Goal: Information Seeking & Learning: Find specific page/section

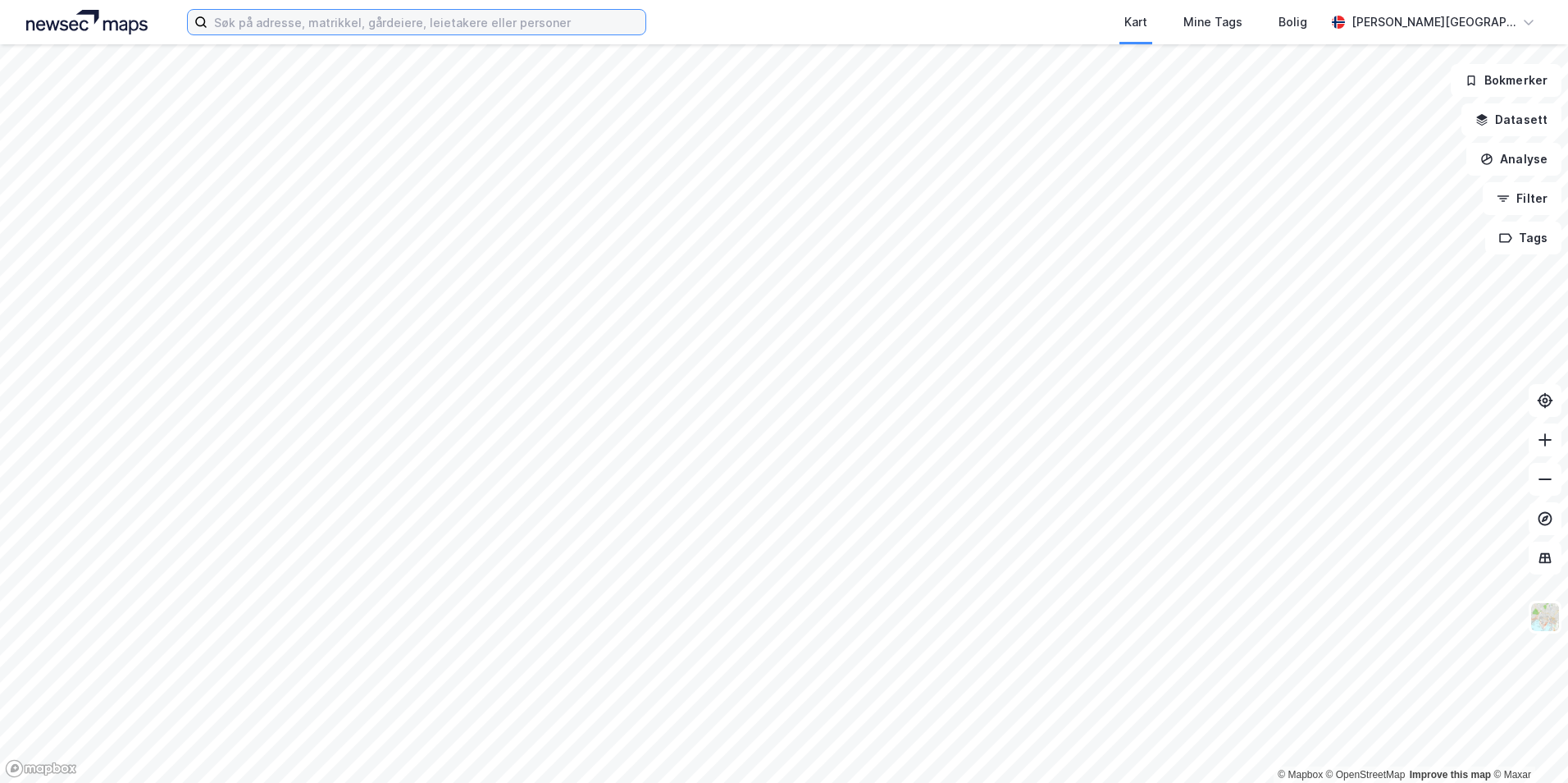
click at [345, 27] on input at bounding box center [427, 21] width 438 height 25
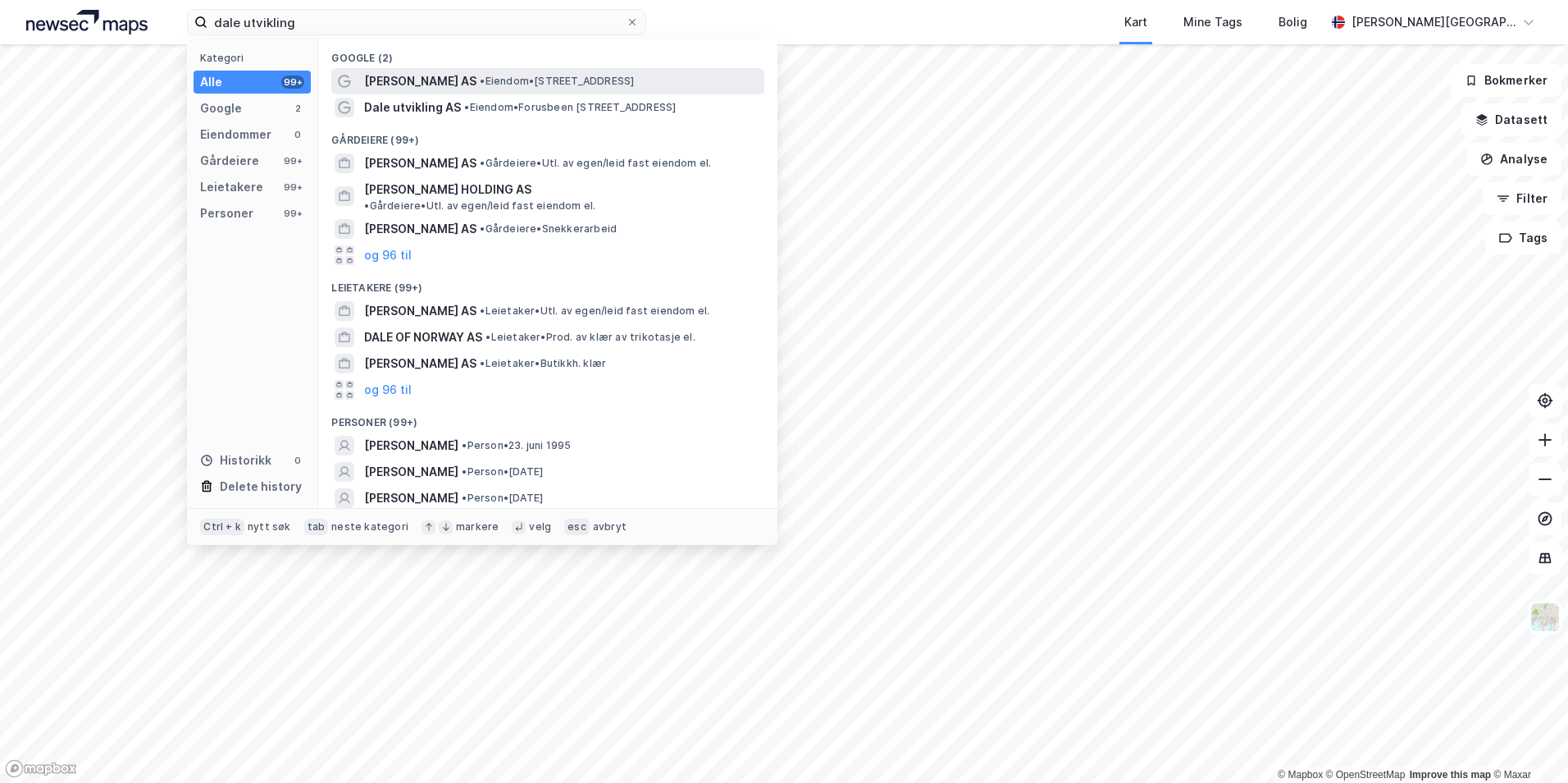
click at [367, 86] on span "[PERSON_NAME] AS" at bounding box center [420, 81] width 113 height 20
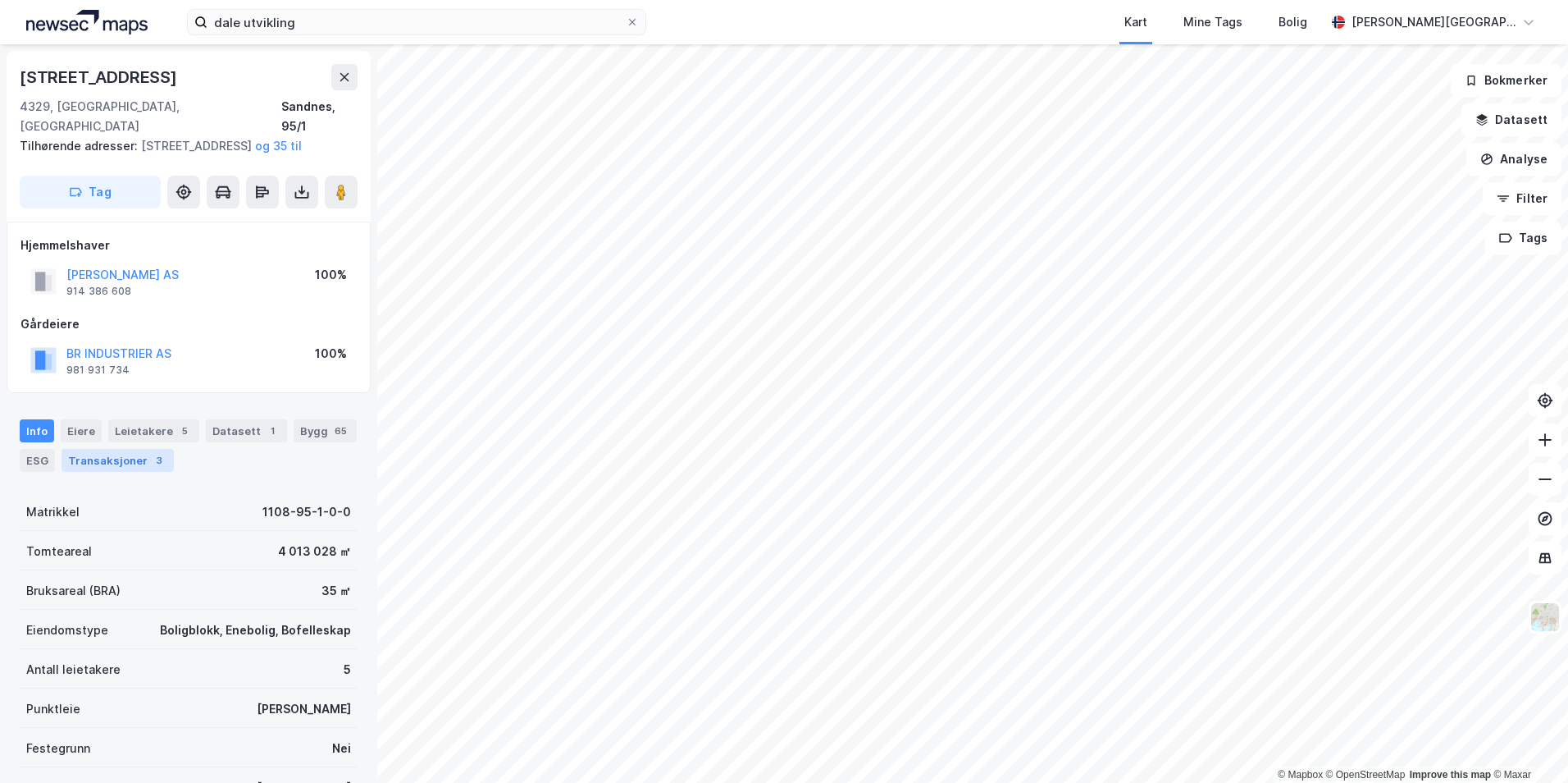
click at [142, 465] on div "Transaksjoner 3" at bounding box center [118, 460] width 113 height 23
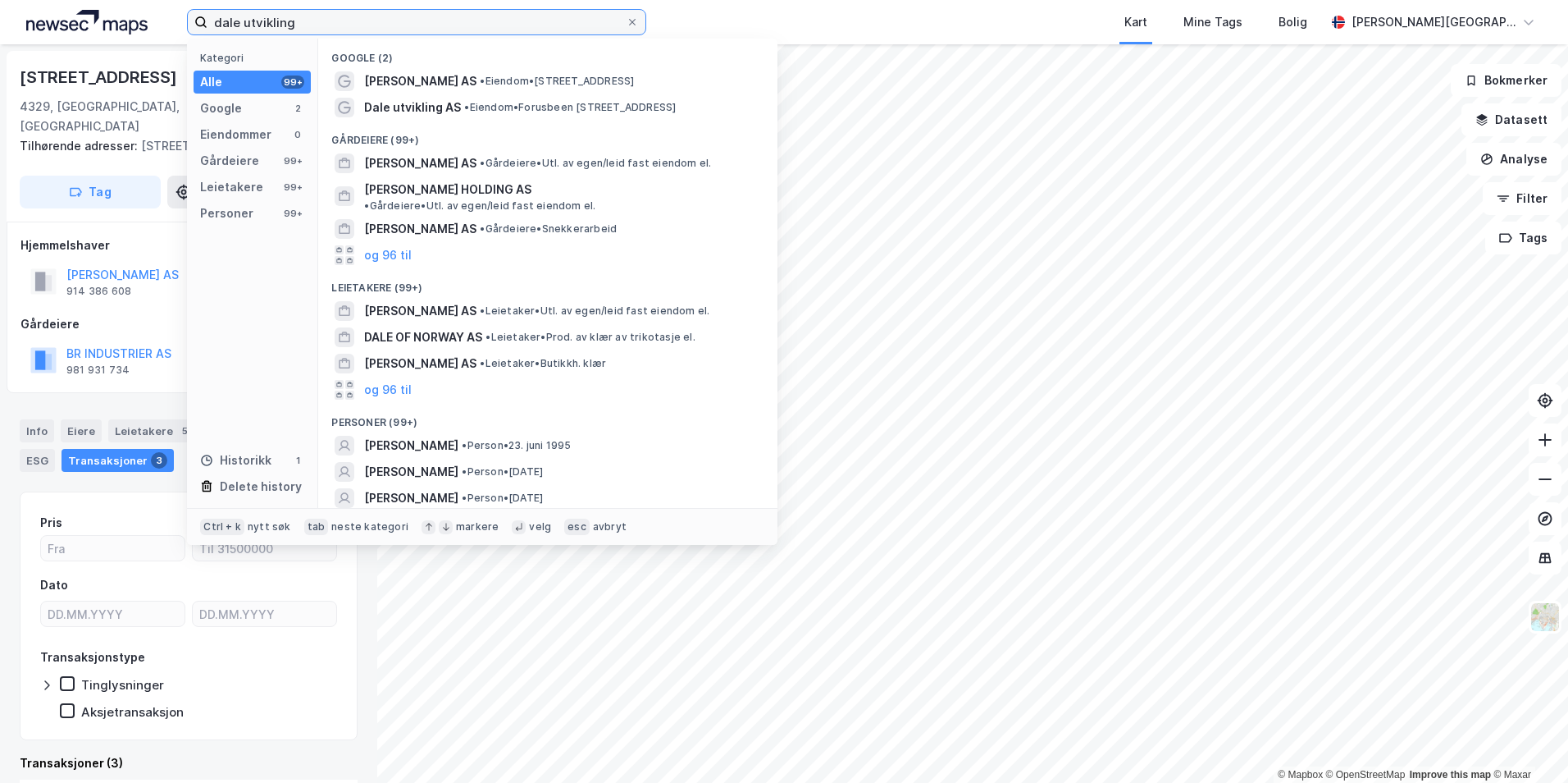
click at [388, 27] on input "dale utvikling" at bounding box center [417, 21] width 418 height 25
drag, startPoint x: 388, startPoint y: 27, endPoint x: 100, endPoint y: -13, distance: 290.8
click at [100, 0] on html "dale utvikling Kategori Alle 99+ Google 2 Eiendommer 0 Gårdeiere 99+ Leietakere…" at bounding box center [784, 391] width 1568 height 783
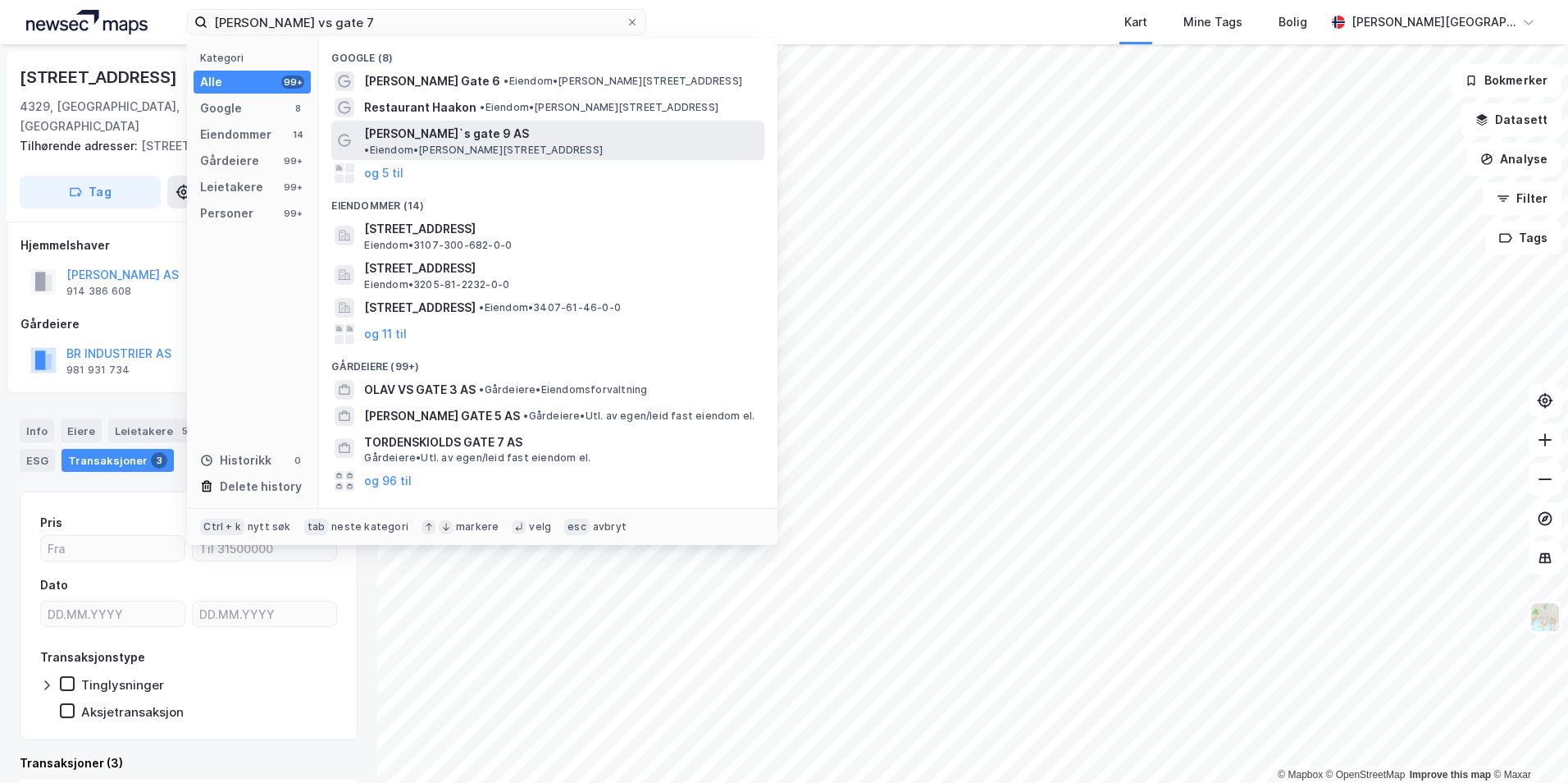
click at [369, 144] on span "•" at bounding box center [367, 150] width 5 height 12
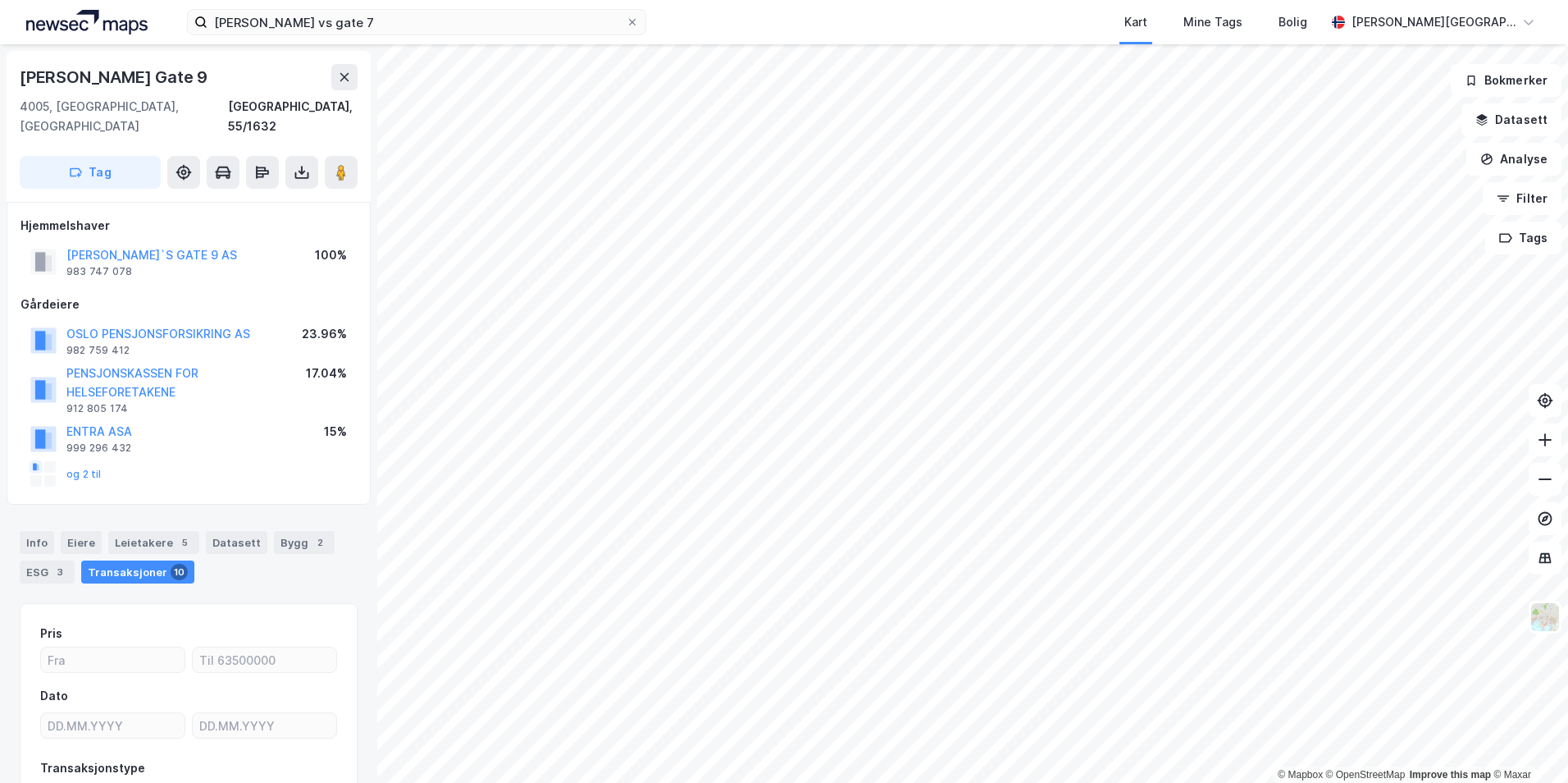
scroll to position [5, 0]
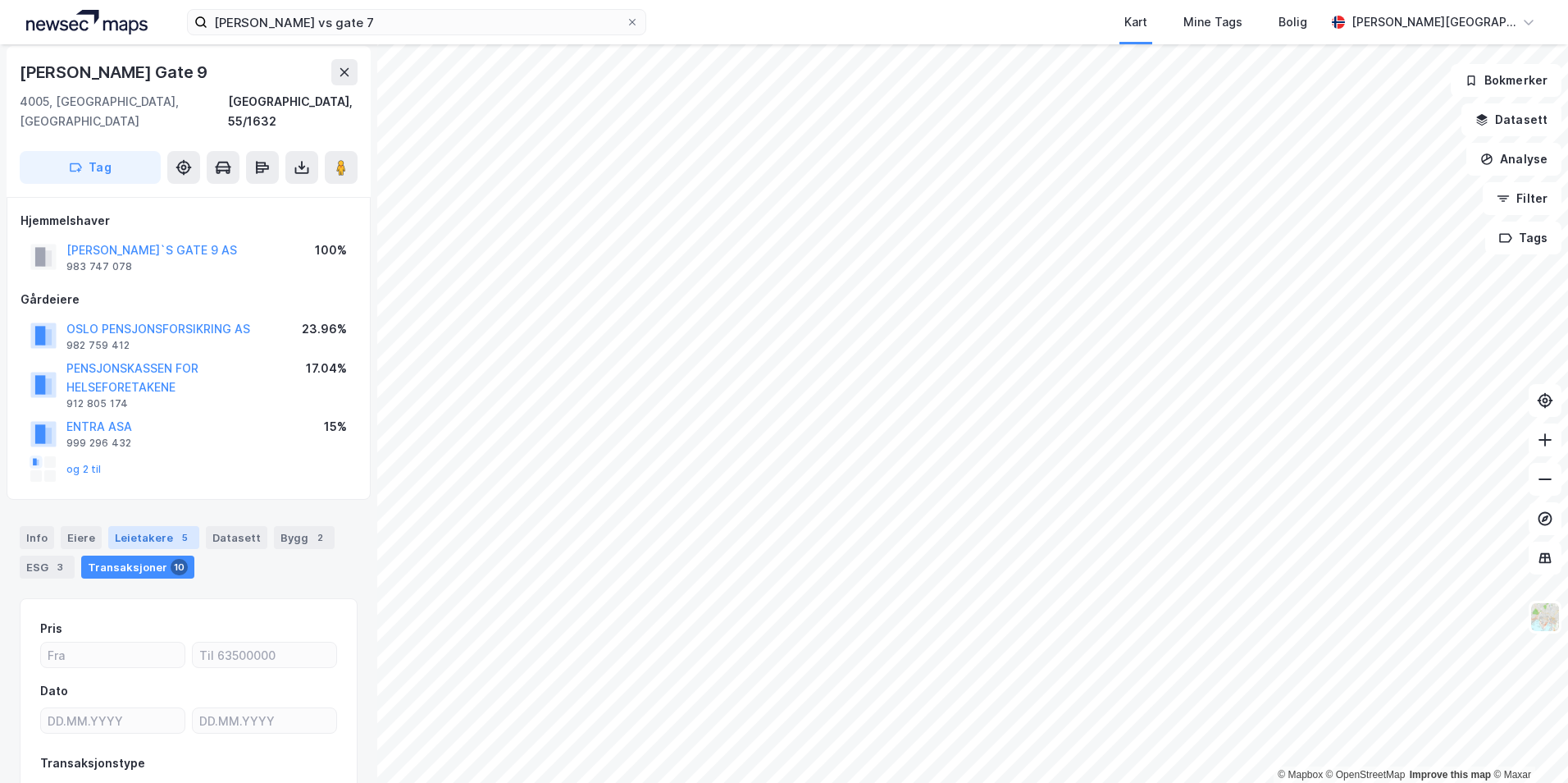
click at [171, 529] on div "Leietakere 5" at bounding box center [154, 537] width 91 height 23
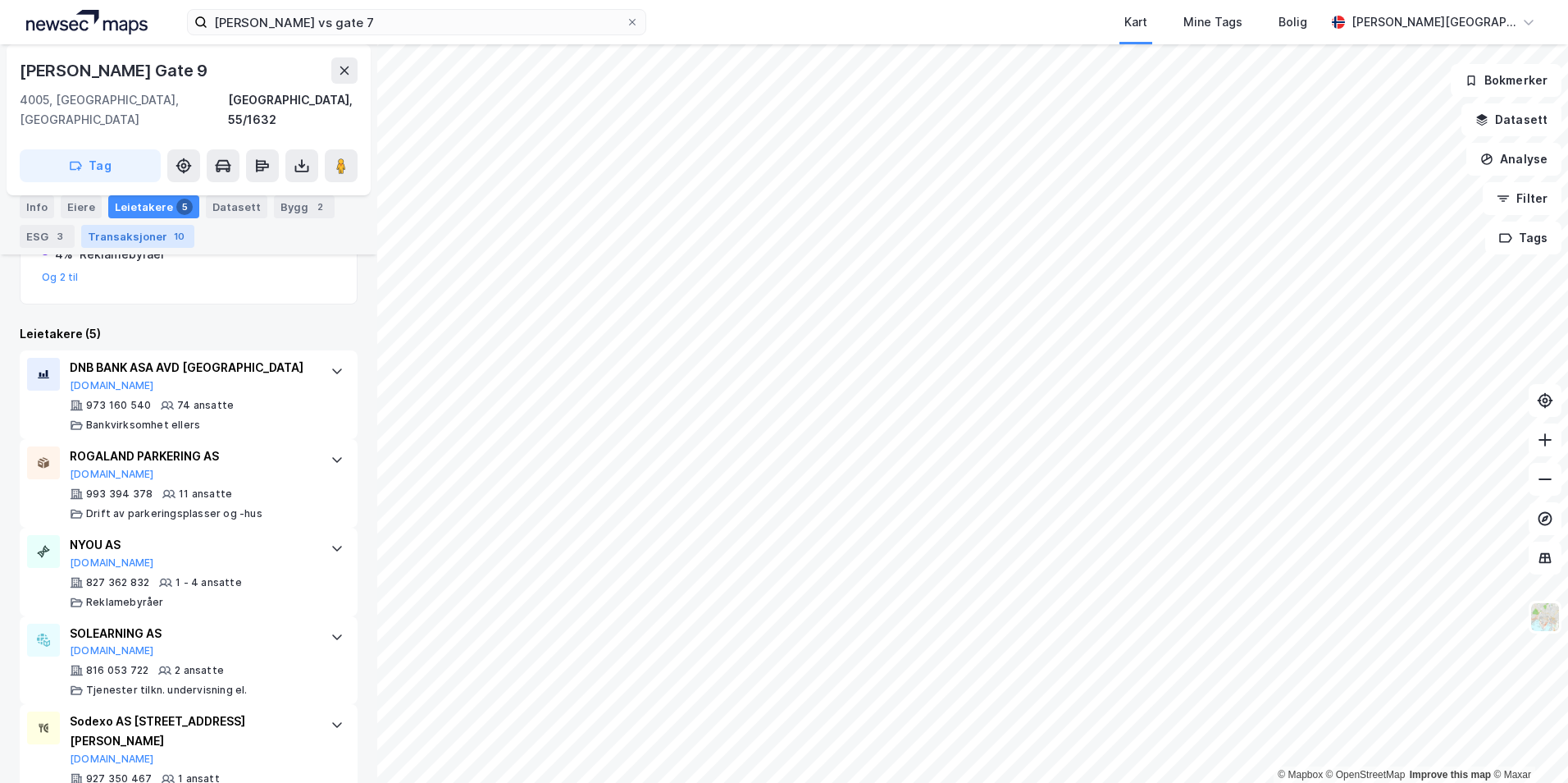
scroll to position [560, 0]
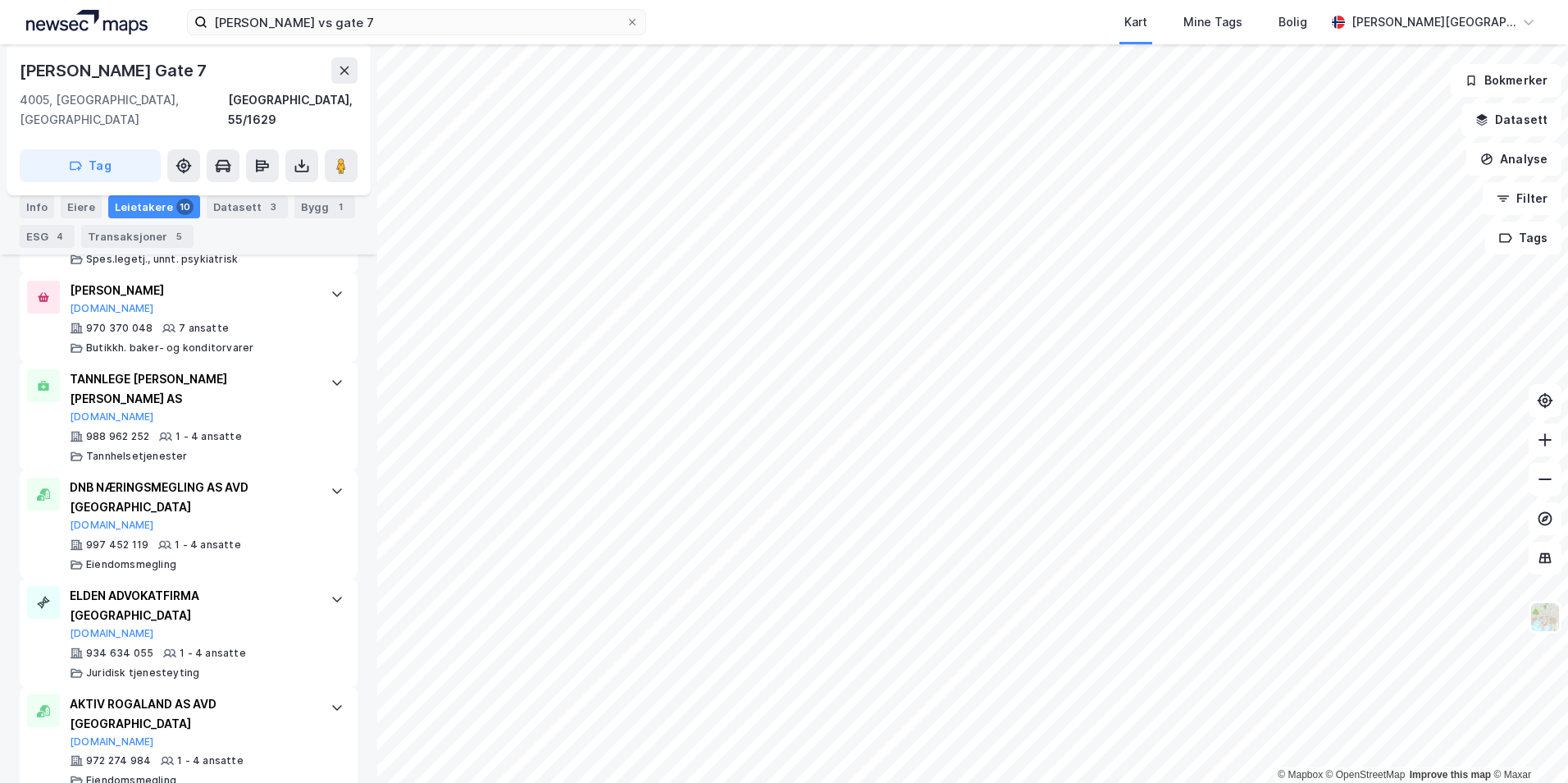
scroll to position [1043, 0]
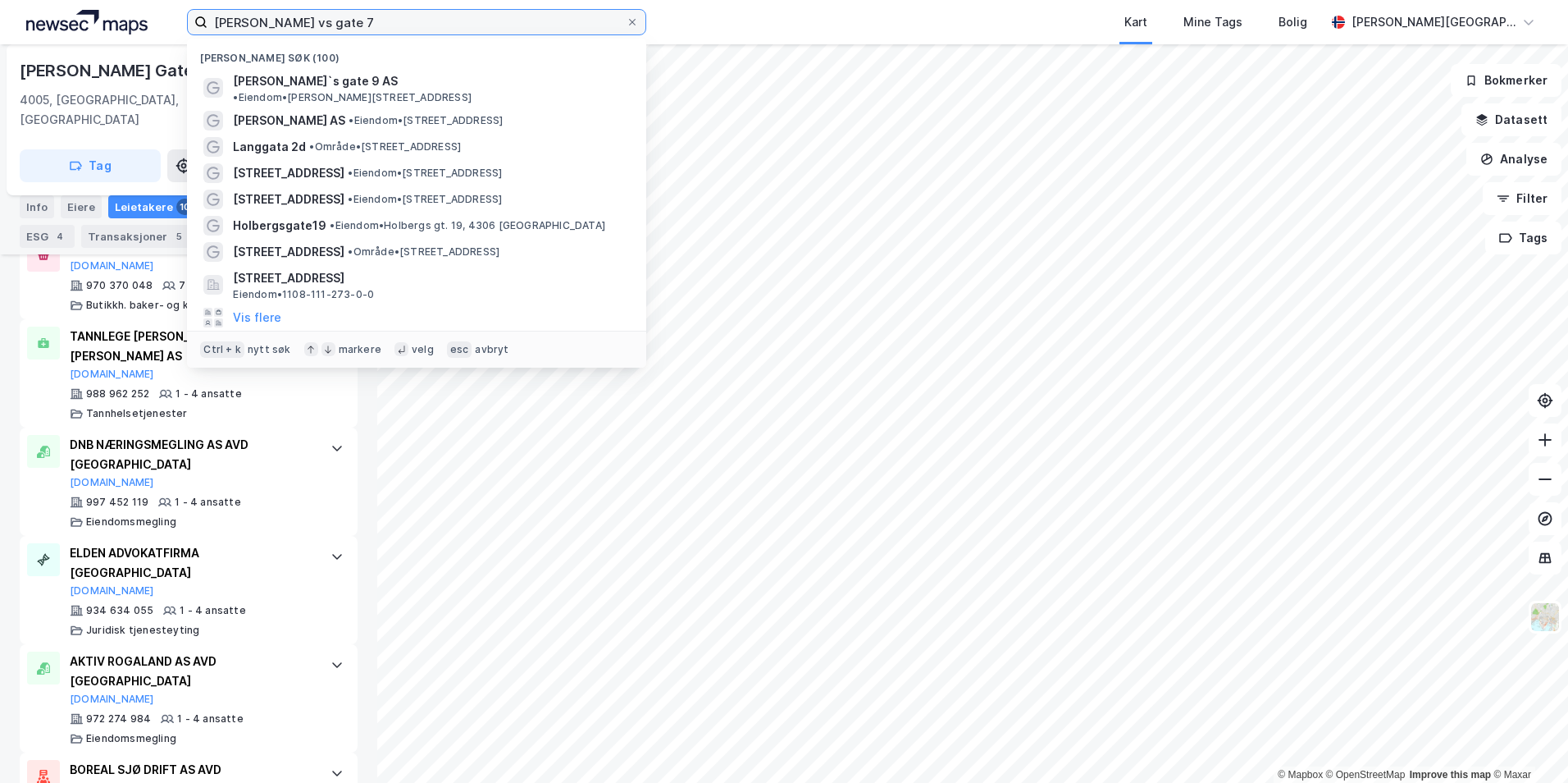
drag, startPoint x: 305, startPoint y: 21, endPoint x: 132, endPoint y: 25, distance: 173.0
click at [141, 25] on div "[PERSON_NAME] vs gate 7 Nylige søk (100) [PERSON_NAME]`s gate 9 AS • Eiendom • …" at bounding box center [784, 22] width 1568 height 45
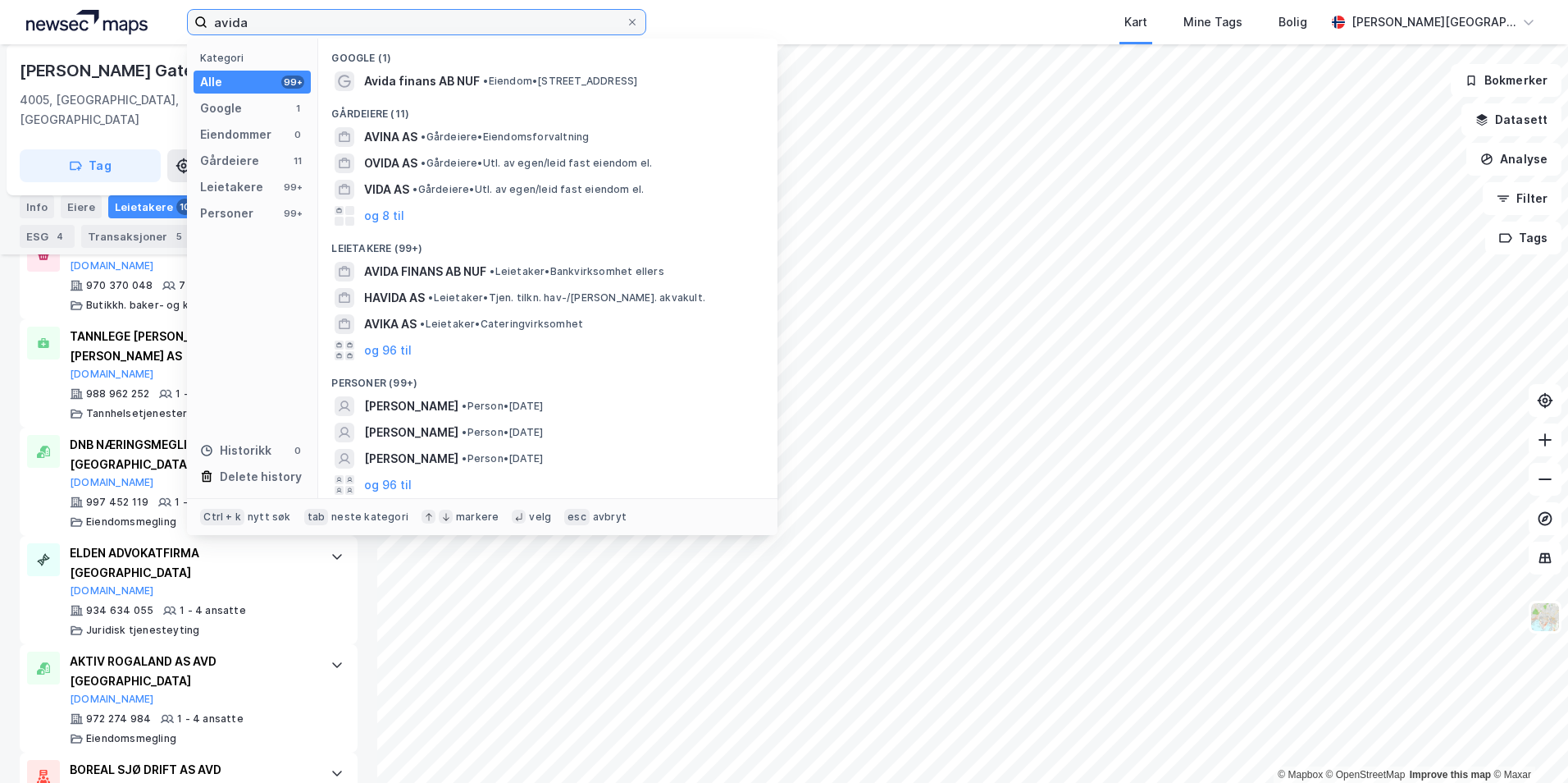
type input "avida"
